Goal: Use online tool/utility

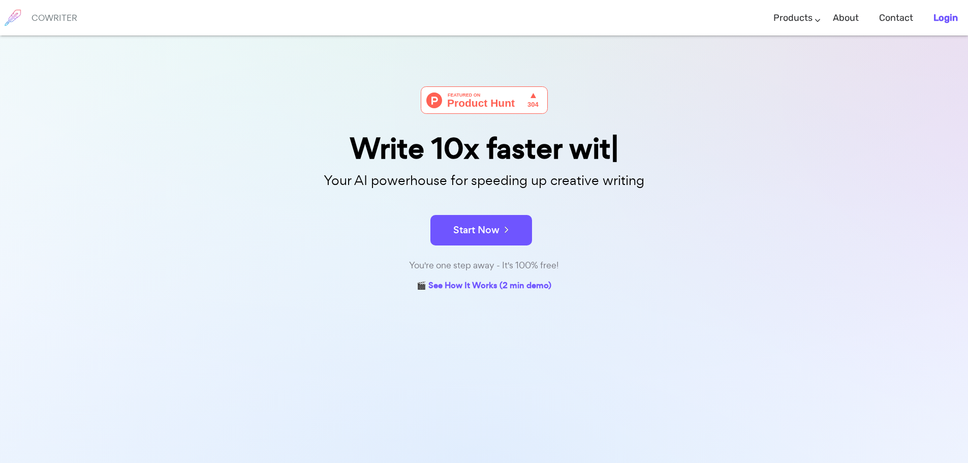
click at [938, 18] on b "Login" at bounding box center [946, 17] width 24 height 11
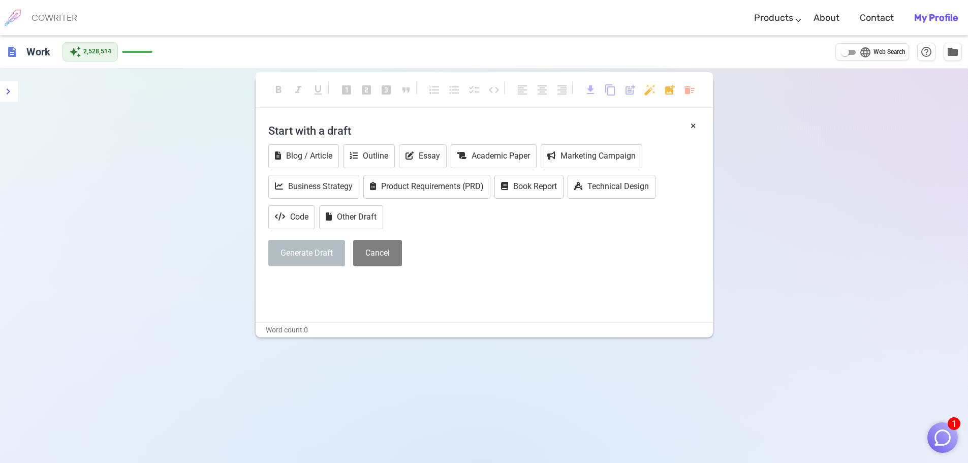
click at [942, 435] on img "button" at bounding box center [942, 437] width 19 height 19
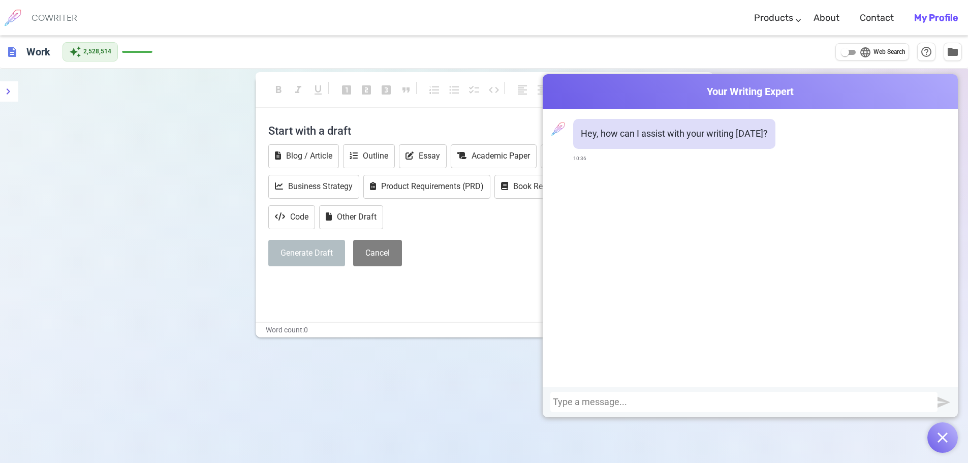
click at [822, 398] on div at bounding box center [744, 402] width 382 height 10
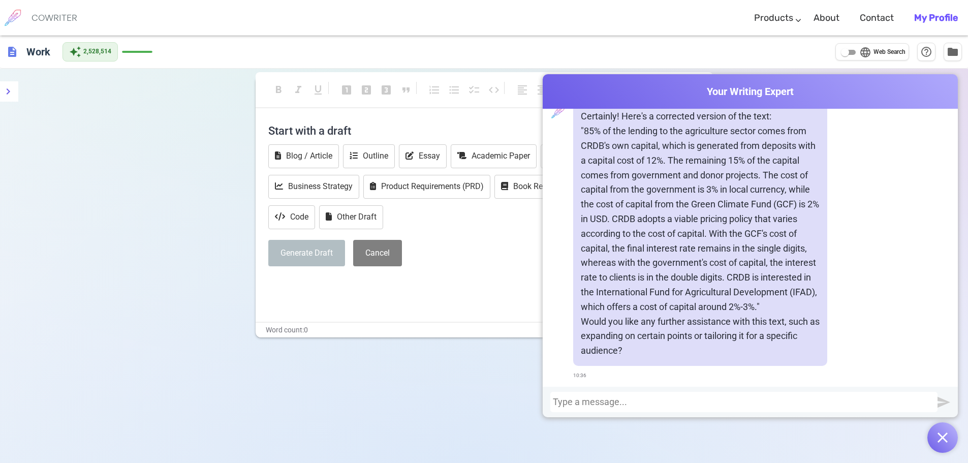
scroll to position [284, 0]
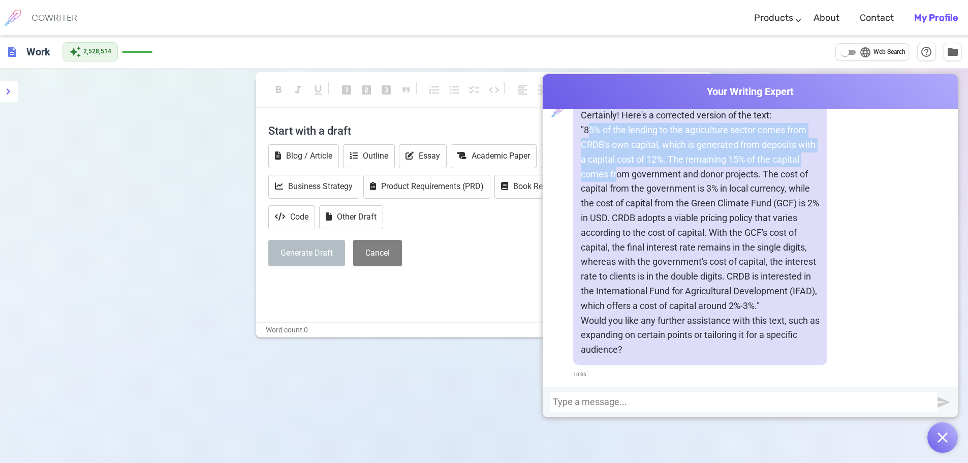
drag, startPoint x: 584, startPoint y: 132, endPoint x: 611, endPoint y: 161, distance: 40.3
click at [612, 165] on p ""85% of the lending to the agriculture sector comes from CRDB's own capital, wh…" at bounding box center [700, 218] width 239 height 190
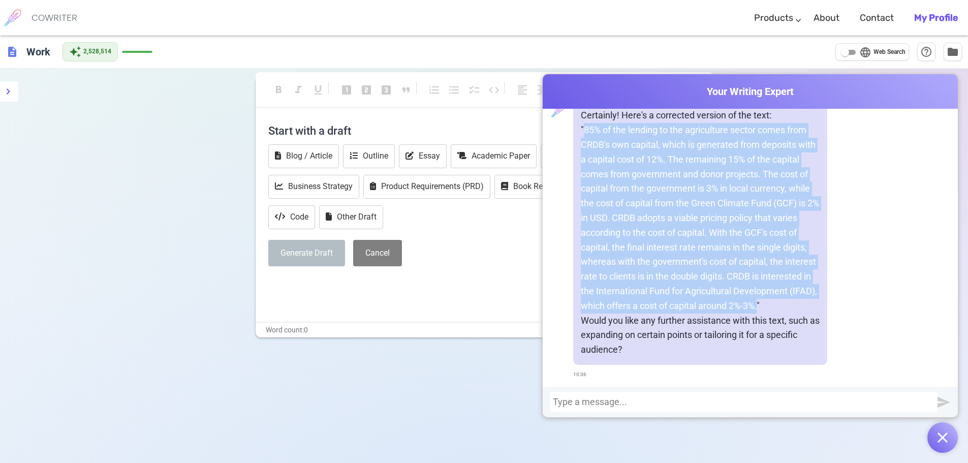
drag, startPoint x: 583, startPoint y: 130, endPoint x: 757, endPoint y: 300, distance: 243.3
click at [757, 300] on p ""85% of the lending to the agriculture sector comes from CRDB's own capital, wh…" at bounding box center [700, 218] width 239 height 190
copy p "85% of the lending to the agriculture sector comes from CRDB's own capital, whi…"
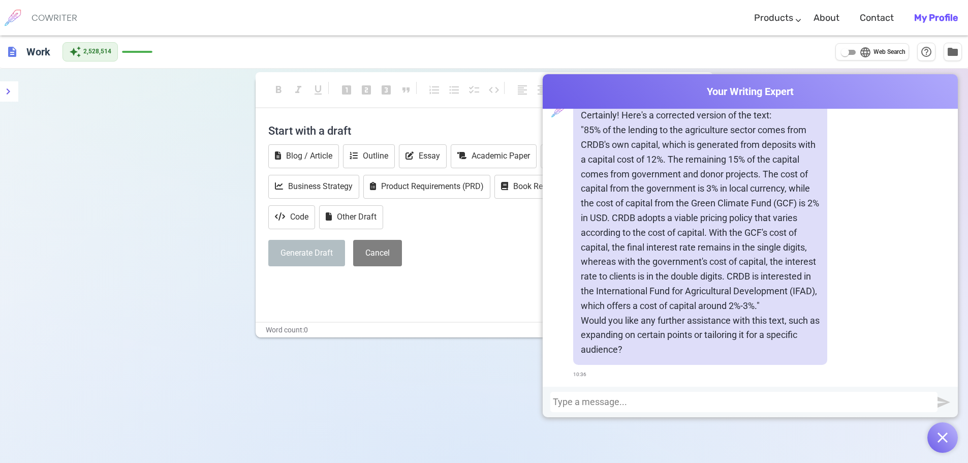
click at [687, 400] on div at bounding box center [744, 402] width 382 height 10
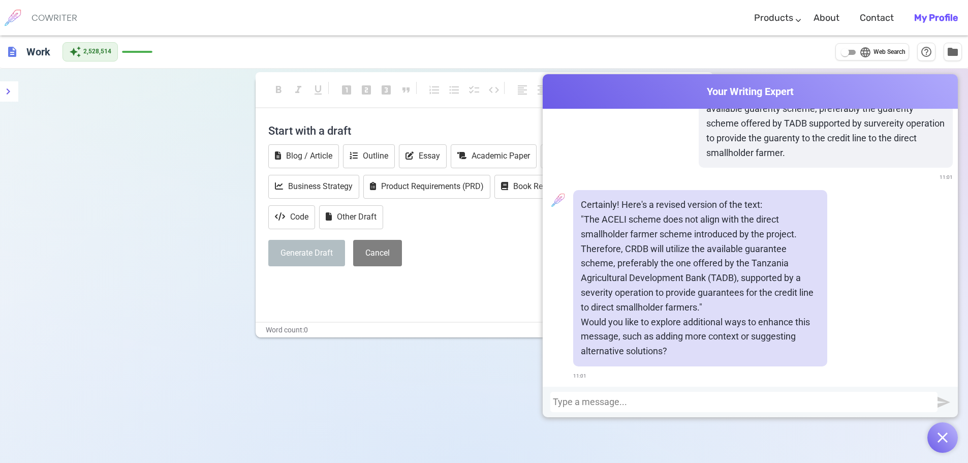
scroll to position [607, 0]
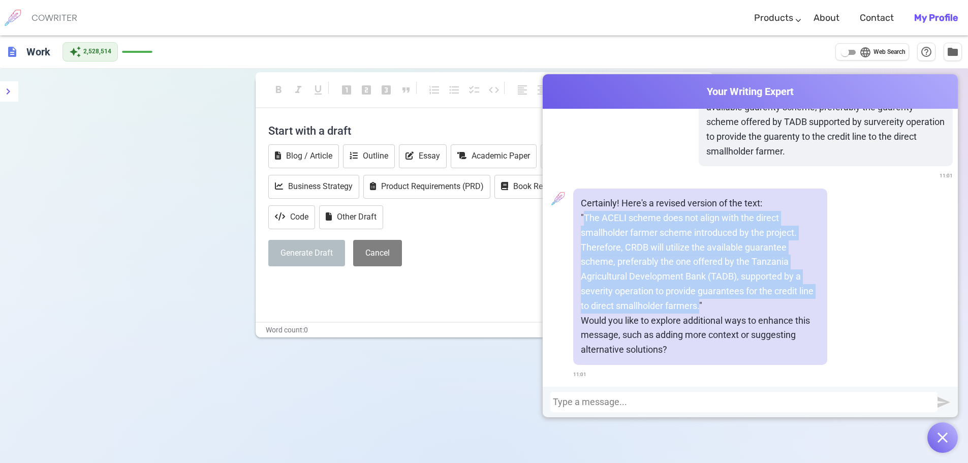
drag, startPoint x: 580, startPoint y: 218, endPoint x: 698, endPoint y: 305, distance: 146.4
click at [698, 305] on p ""The ACELI scheme does not align with the direct smallholder farmer scheme intr…" at bounding box center [700, 262] width 239 height 103
copy p "The ACELI scheme does not align with the direct smallholder farmer scheme intro…"
click at [846, 229] on div "Certainly! Here's a revised version of the text: "The ACELI scheme does not ali…" at bounding box center [750, 286] width 405 height 194
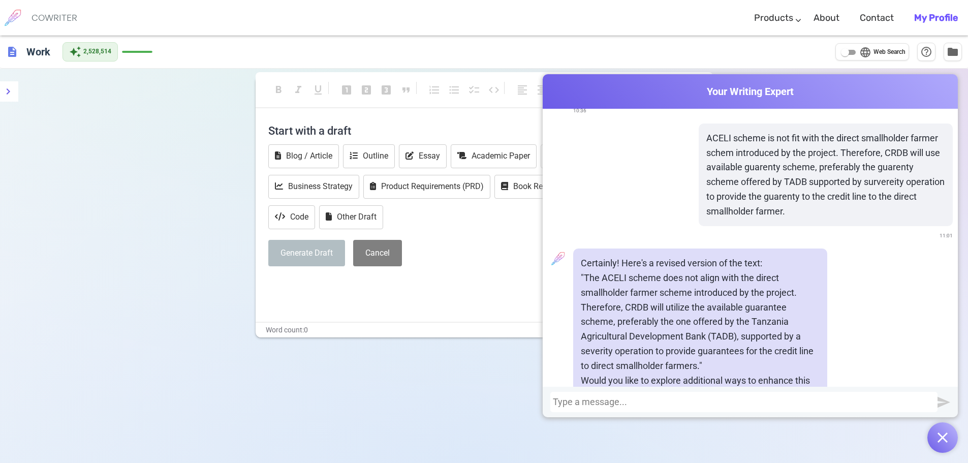
scroll to position [522, 0]
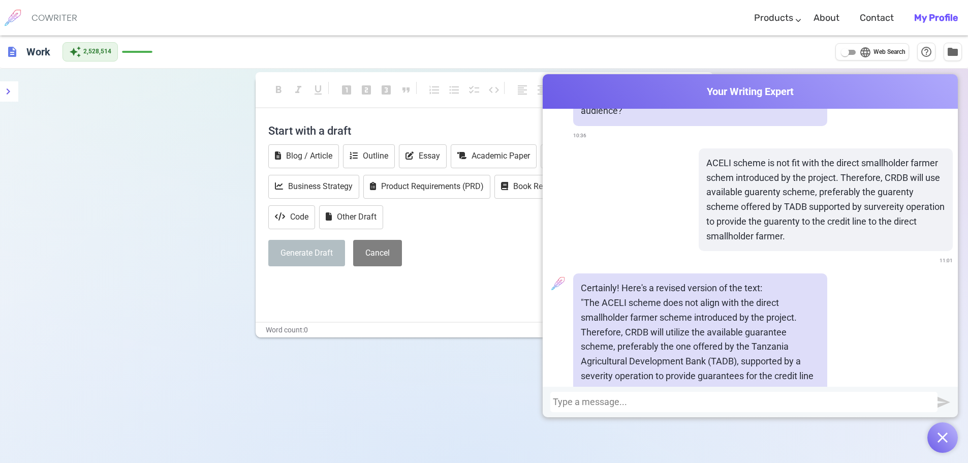
click at [789, 325] on p ""The ACELI scheme does not align with the direct smallholder farmer scheme intr…" at bounding box center [700, 347] width 239 height 103
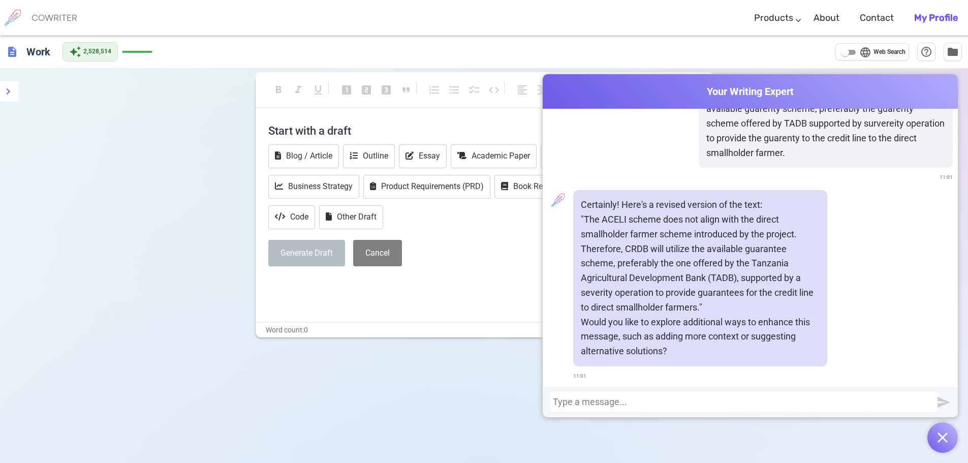
scroll to position [607, 0]
click at [617, 408] on div at bounding box center [743, 402] width 387 height 20
click at [617, 404] on div at bounding box center [744, 402] width 382 height 10
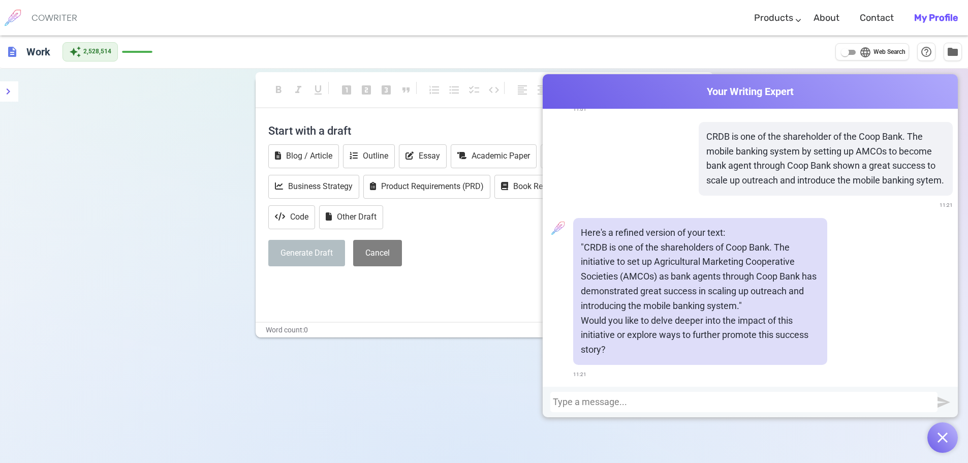
scroll to position [887, 0]
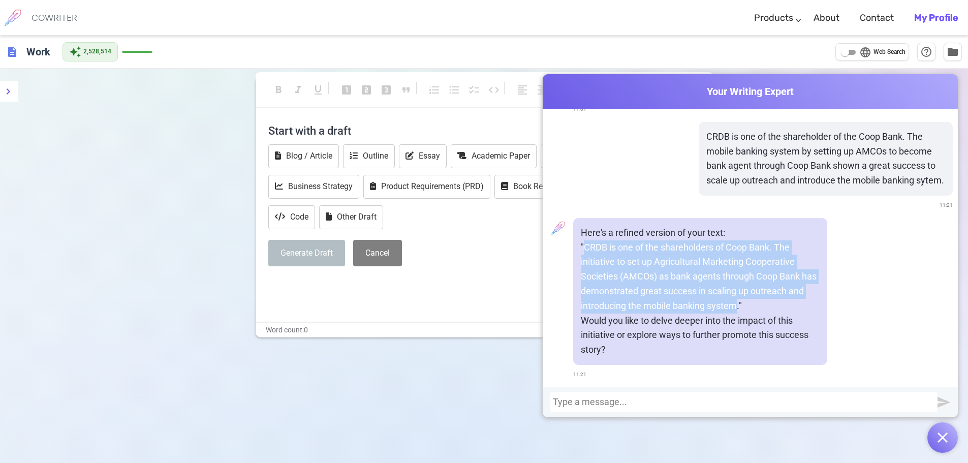
drag, startPoint x: 581, startPoint y: 243, endPoint x: 734, endPoint y: 306, distance: 165.4
click at [734, 306] on p ""CRDB is one of the shareholders of Coop Bank. The initiative to set up Agricul…" at bounding box center [700, 276] width 239 height 73
copy p "CRDB is one of the shareholders of Coop Bank. The initiative to set up Agricult…"
